Goal: Task Accomplishment & Management: Manage account settings

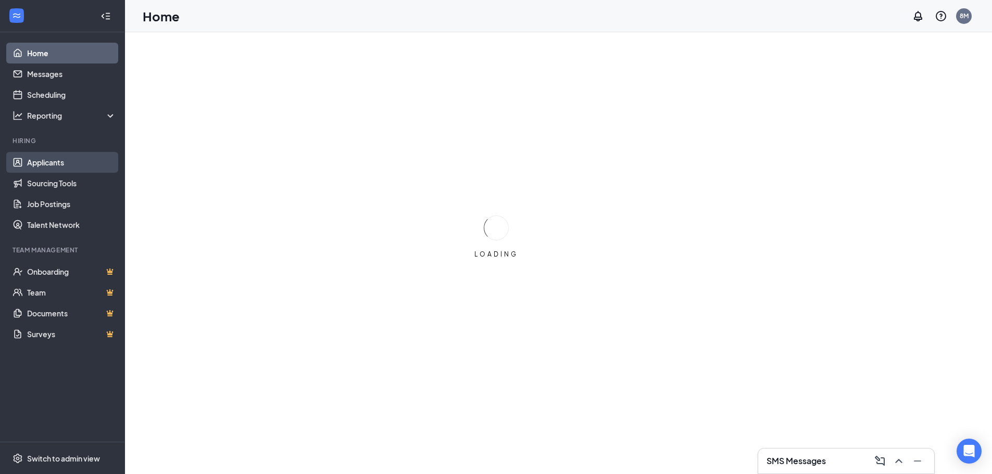
click at [57, 166] on link "Applicants" at bounding box center [71, 162] width 89 height 21
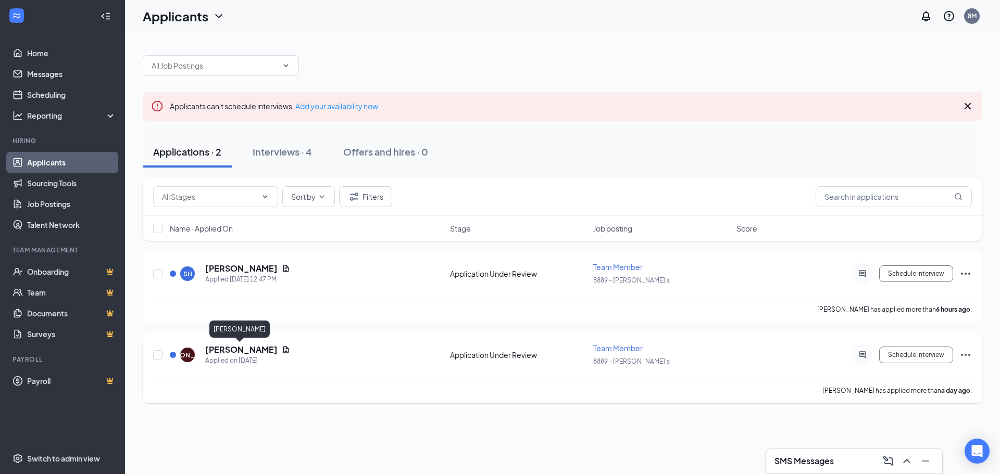
click at [235, 351] on h5 "[PERSON_NAME]" at bounding box center [241, 349] width 72 height 11
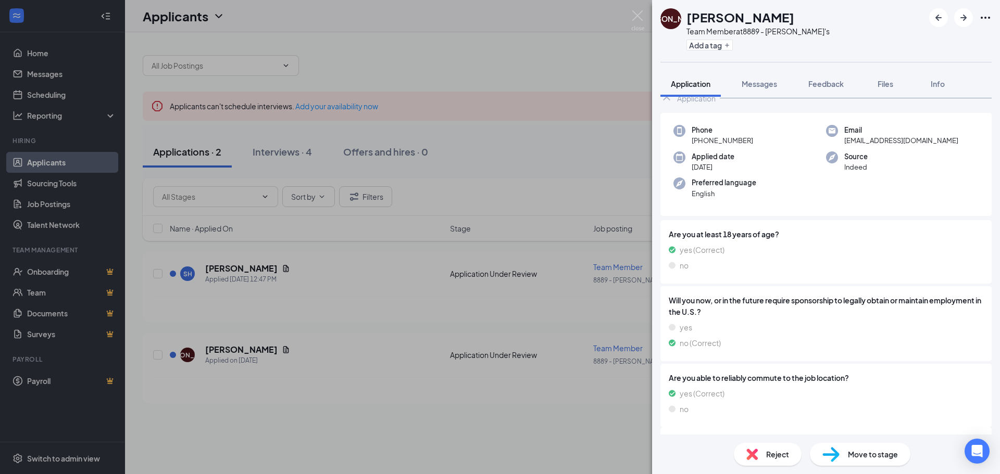
scroll to position [81, 0]
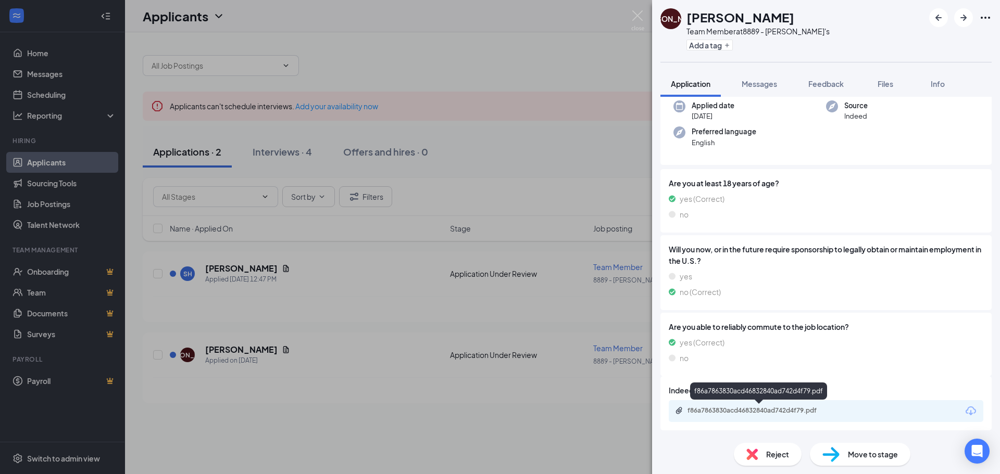
click at [781, 412] on div "f86a7863830acd46832840ad742d4f79.pdf" at bounding box center [760, 411] width 146 height 8
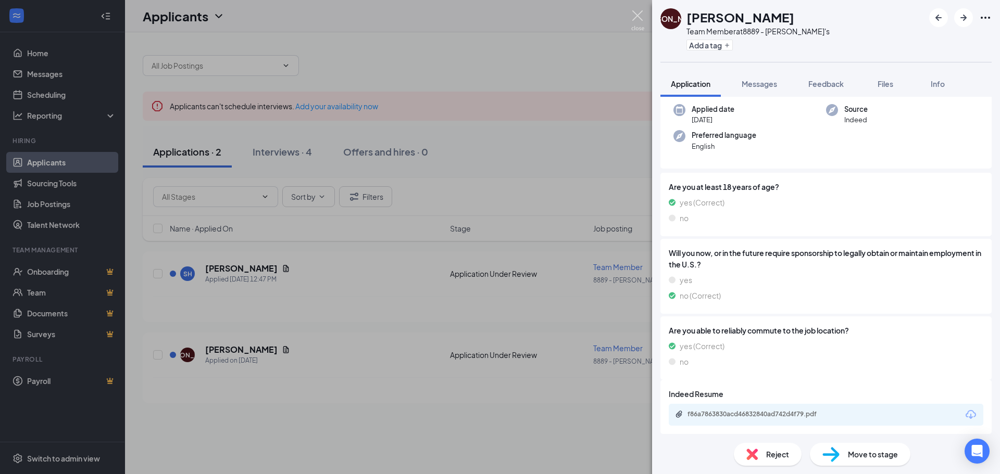
click at [641, 17] on img at bounding box center [637, 20] width 13 height 20
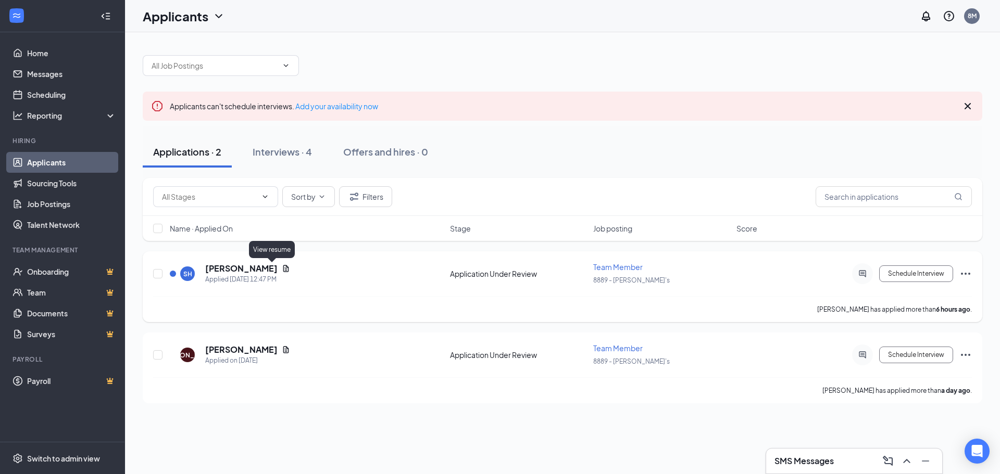
click at [283, 270] on icon "Document" at bounding box center [286, 268] width 6 height 7
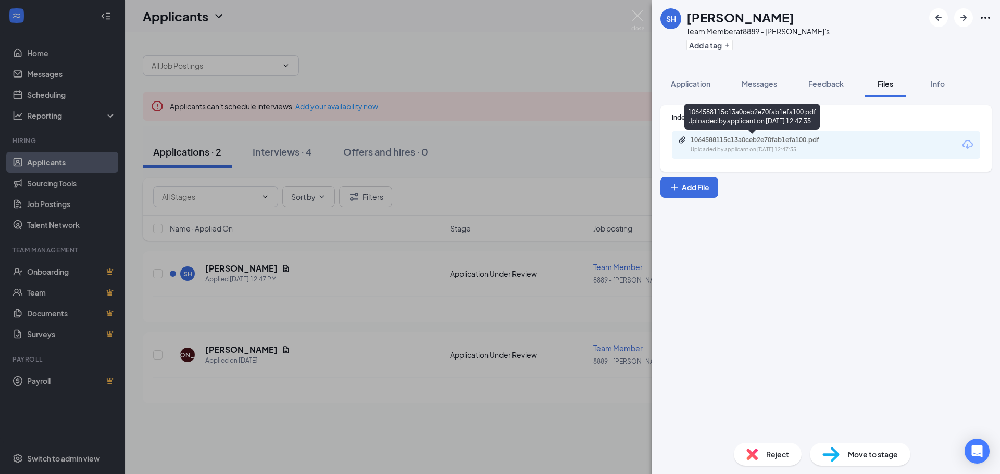
click at [822, 142] on div "1064588115c13a0ceb2e70fab1efa100.pdf" at bounding box center [763, 140] width 146 height 8
click at [638, 19] on img at bounding box center [637, 20] width 13 height 20
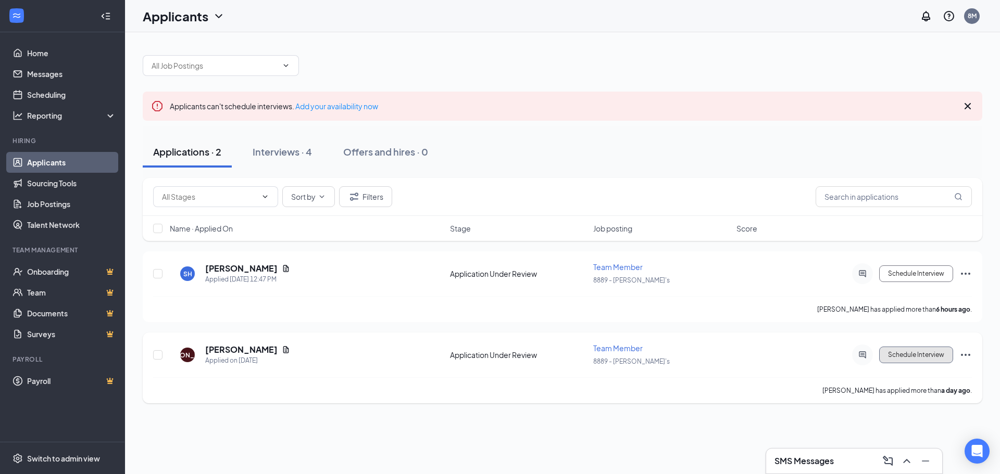
click at [904, 351] on button "Schedule Interview" at bounding box center [916, 355] width 74 height 17
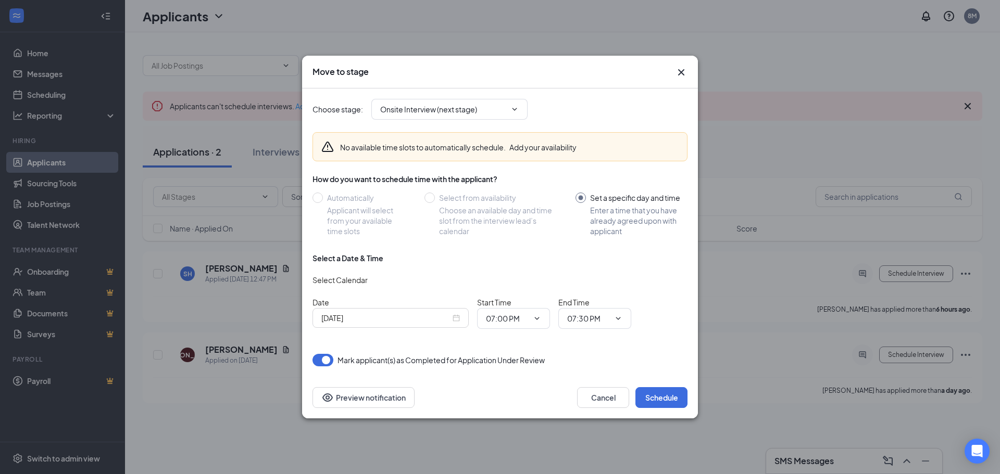
click at [452, 317] on div "[DATE]" at bounding box center [390, 317] width 138 height 11
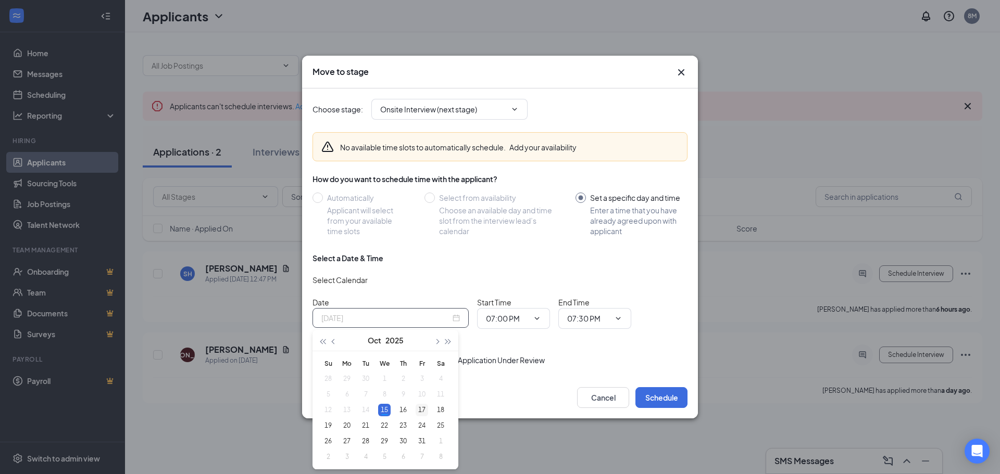
click at [420, 410] on div "17" at bounding box center [421, 410] width 12 height 12
type input "[DATE]"
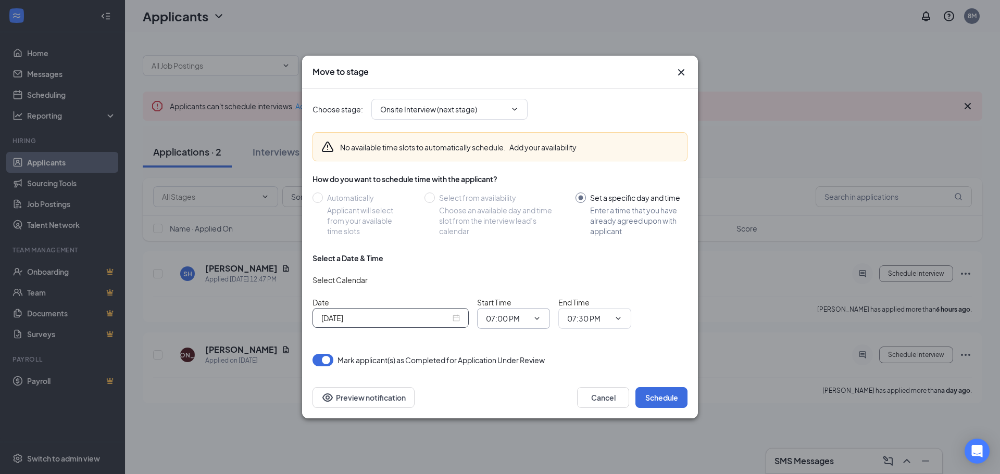
click at [521, 317] on input "07:00 PM" at bounding box center [507, 318] width 43 height 11
click at [520, 205] on div "05:15 PM" at bounding box center [509, 204] width 31 height 11
type input "05:15 PM"
click at [597, 325] on span "07:30 PM" at bounding box center [594, 318] width 73 height 21
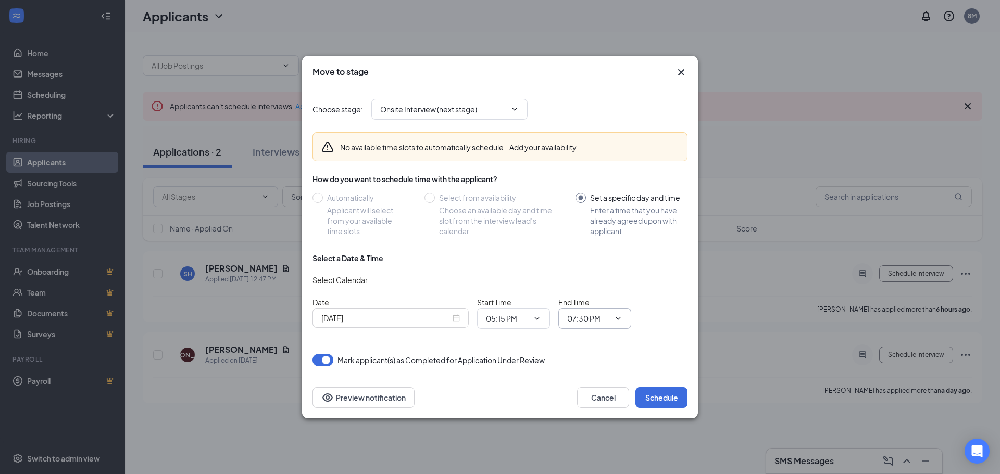
click at [618, 321] on icon "ChevronDown" at bounding box center [618, 318] width 8 height 8
click at [603, 226] on div "05:30 PM" at bounding box center [590, 228] width 31 height 11
type input "05:30 PM"
click at [664, 397] on button "Schedule" at bounding box center [661, 397] width 52 height 21
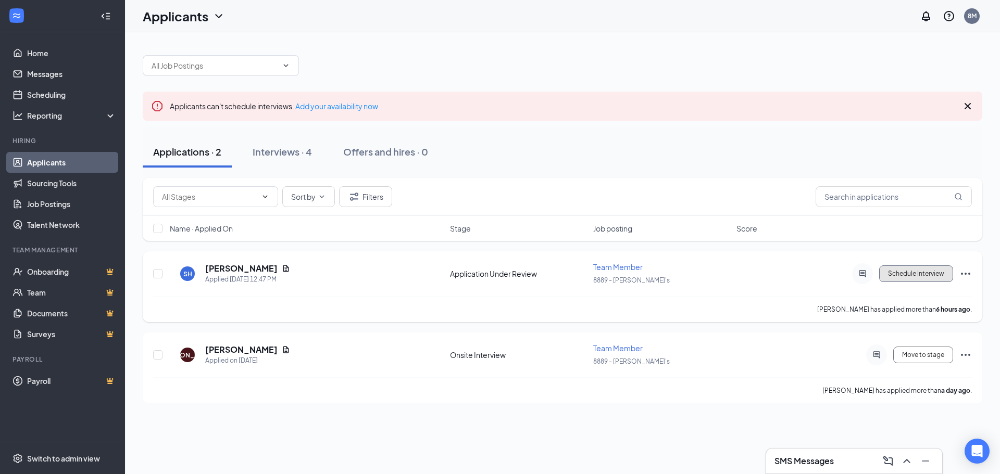
click at [907, 277] on button "Schedule Interview" at bounding box center [916, 274] width 74 height 17
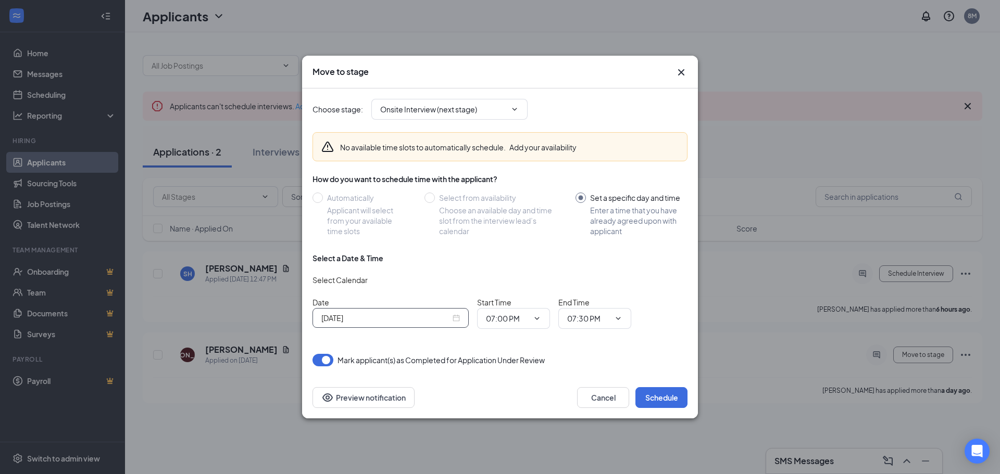
click at [455, 321] on div "[DATE]" at bounding box center [390, 317] width 138 height 11
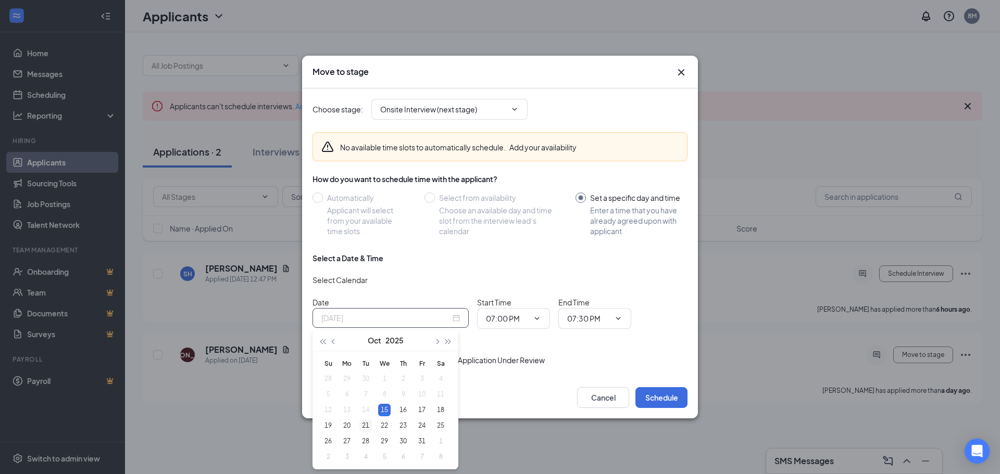
type input "[DATE]"
click at [359, 427] on div "21" at bounding box center [365, 426] width 12 height 12
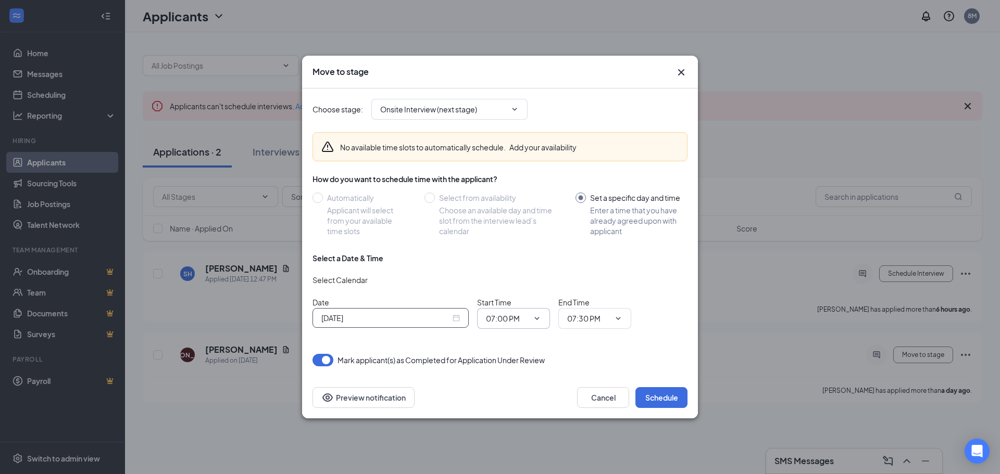
click at [541, 316] on span "07:00 PM" at bounding box center [513, 318] width 73 height 21
click at [540, 320] on icon "ChevronDown" at bounding box center [537, 318] width 8 height 8
click at [511, 293] on div "04:00 PM" at bounding box center [509, 293] width 31 height 11
type input "04:00 PM"
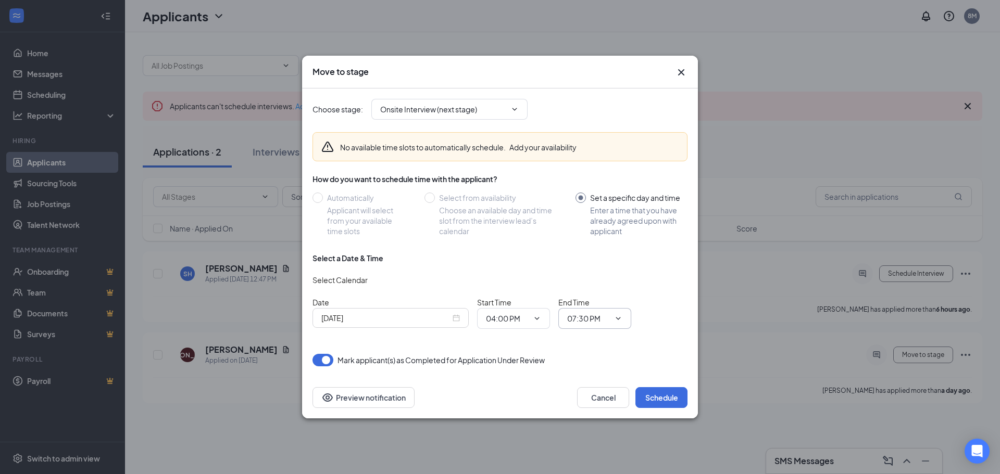
click at [616, 321] on icon "ChevronDown" at bounding box center [618, 318] width 8 height 8
click at [577, 217] on div "04:15 PM" at bounding box center [590, 213] width 31 height 11
type input "04:15 PM"
click at [660, 400] on button "Schedule" at bounding box center [661, 397] width 52 height 21
